Goal: Navigation & Orientation: Find specific page/section

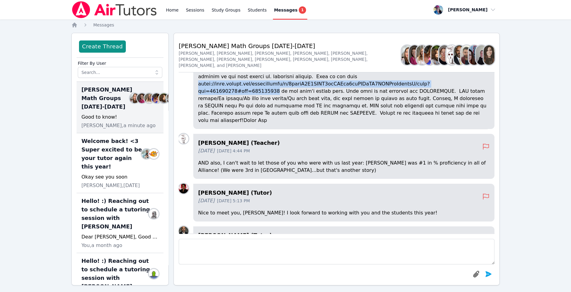
scroll to position [-923, 0]
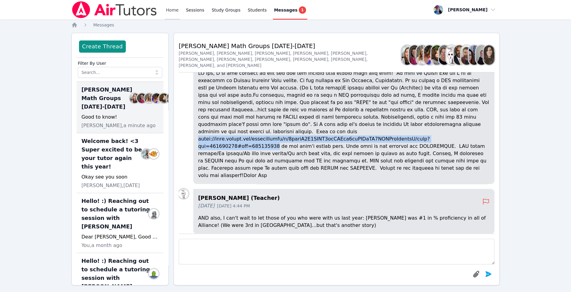
click at [167, 3] on link "Home" at bounding box center [172, 9] width 15 height 19
